Goal: Information Seeking & Learning: Learn about a topic

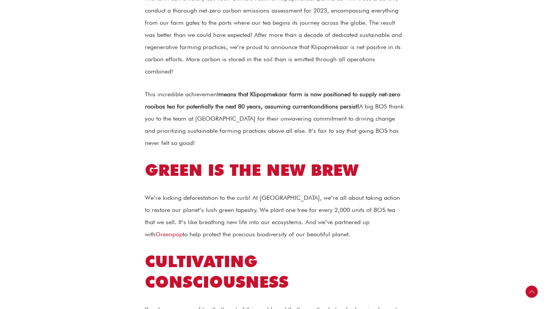
scroll to position [885, 0]
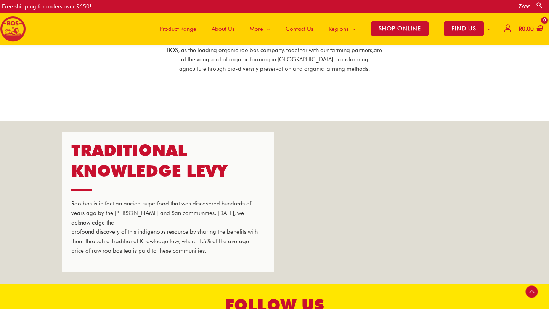
scroll to position [1206, 0]
